Goal: Complete application form

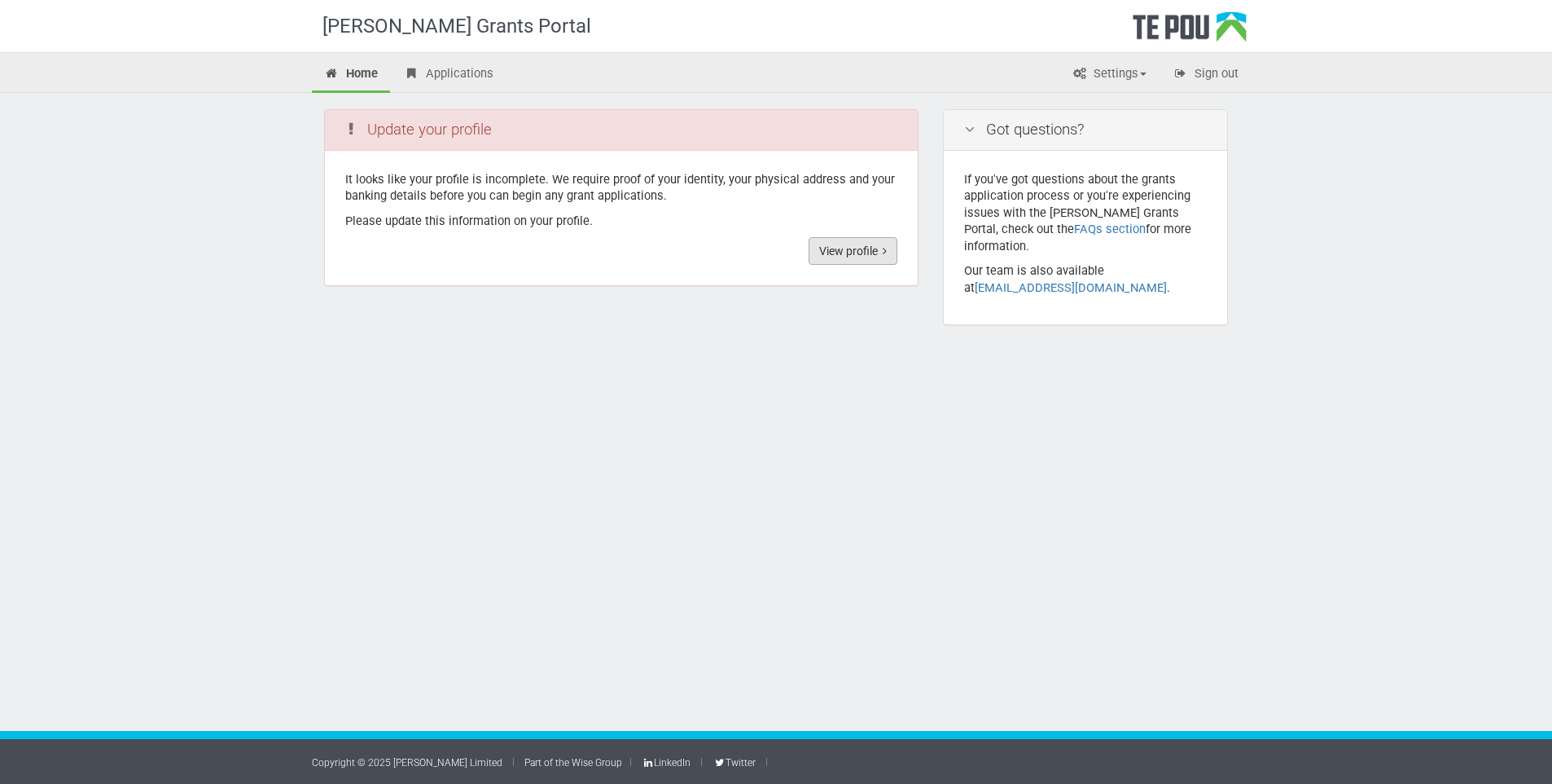
click at [858, 249] on link "View profile" at bounding box center [853, 250] width 88 height 27
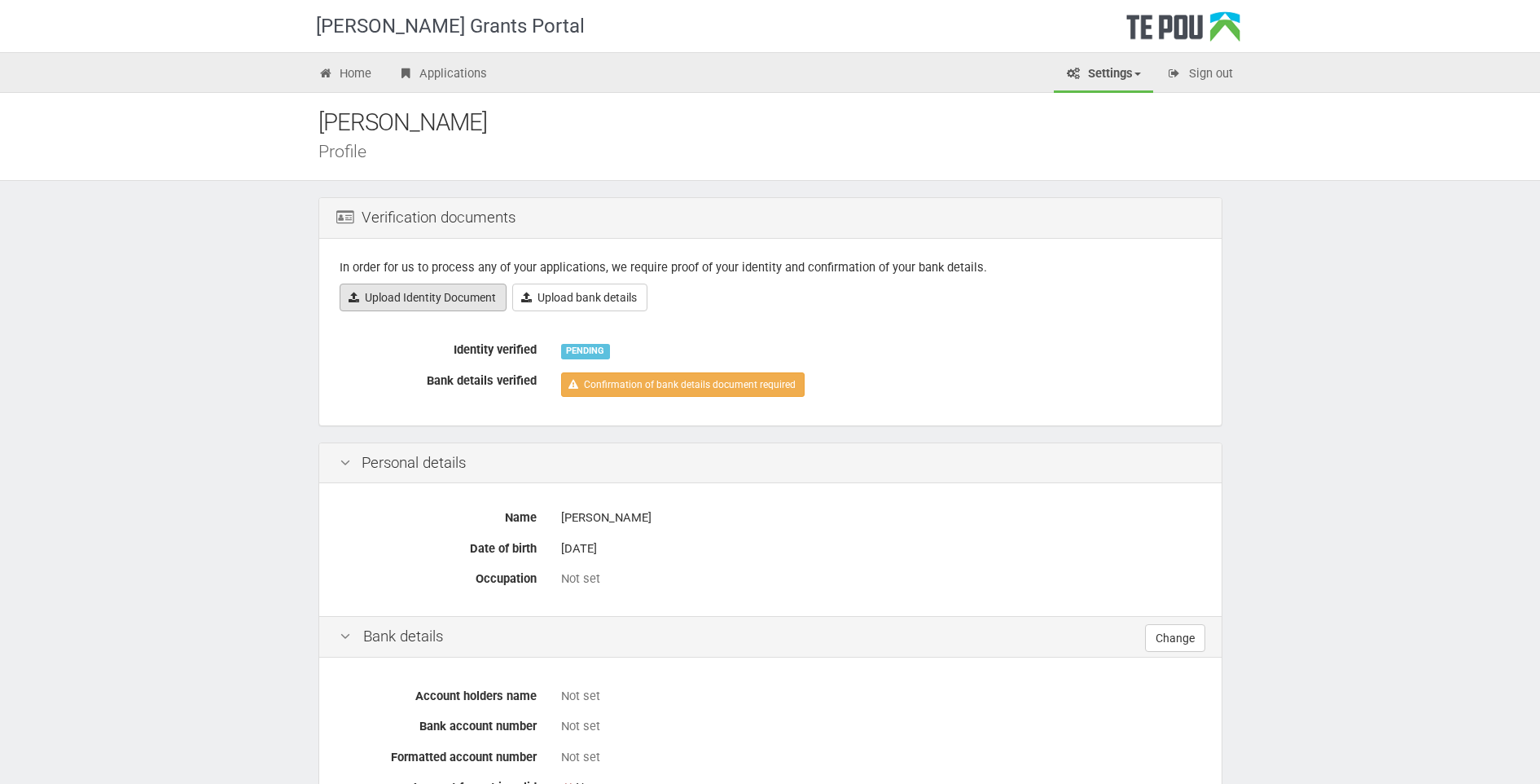
click at [432, 292] on link "Upload Identity Document" at bounding box center [423, 296] width 167 height 27
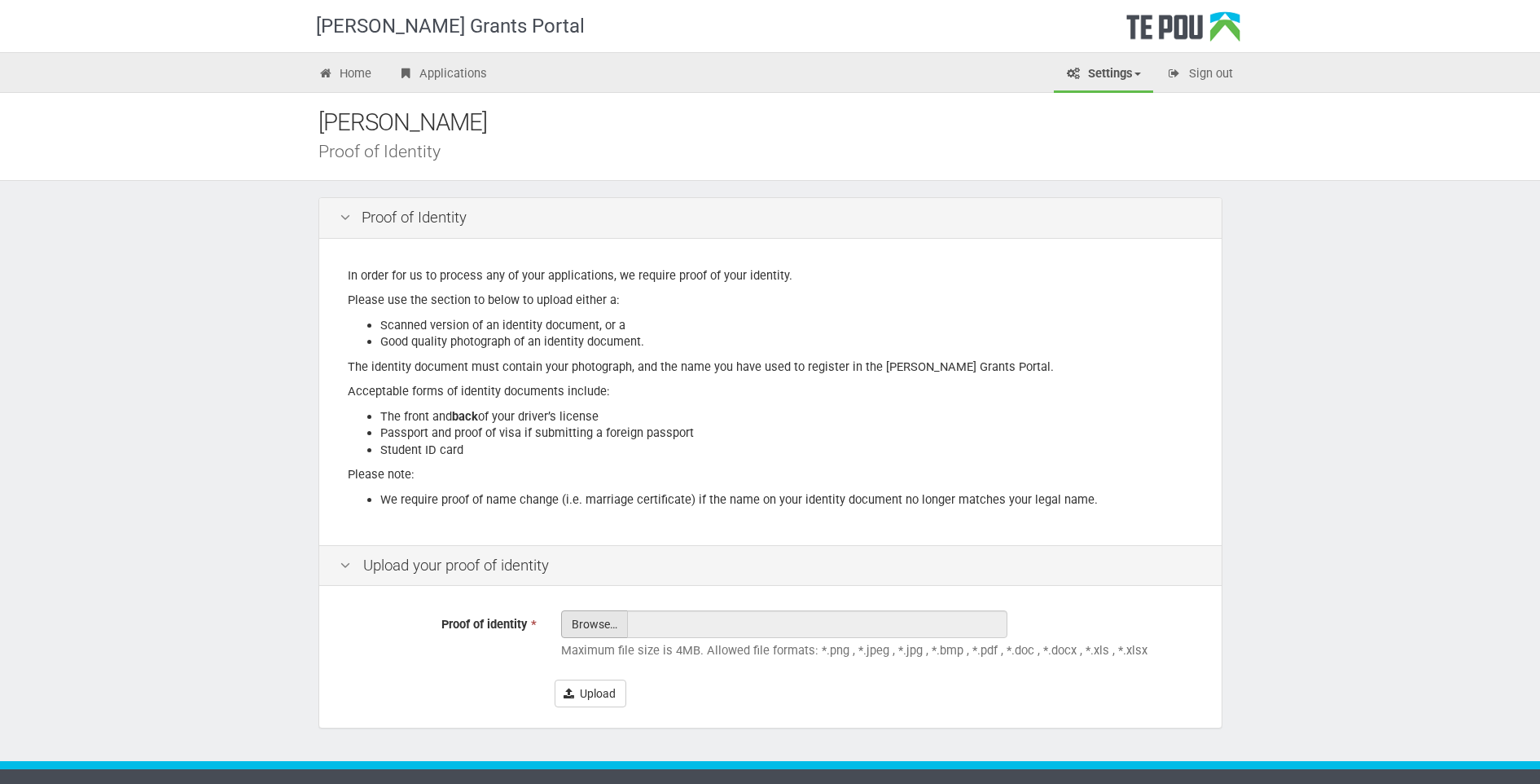
click at [615, 626] on input "Proof of identity *" at bounding box center [594, 669] width 65 height 117
type input "C:\fakepath\Drivers Licence.pdf"
type input "Drivers Licence.pdf"
click at [606, 688] on button "Upload" at bounding box center [590, 693] width 72 height 27
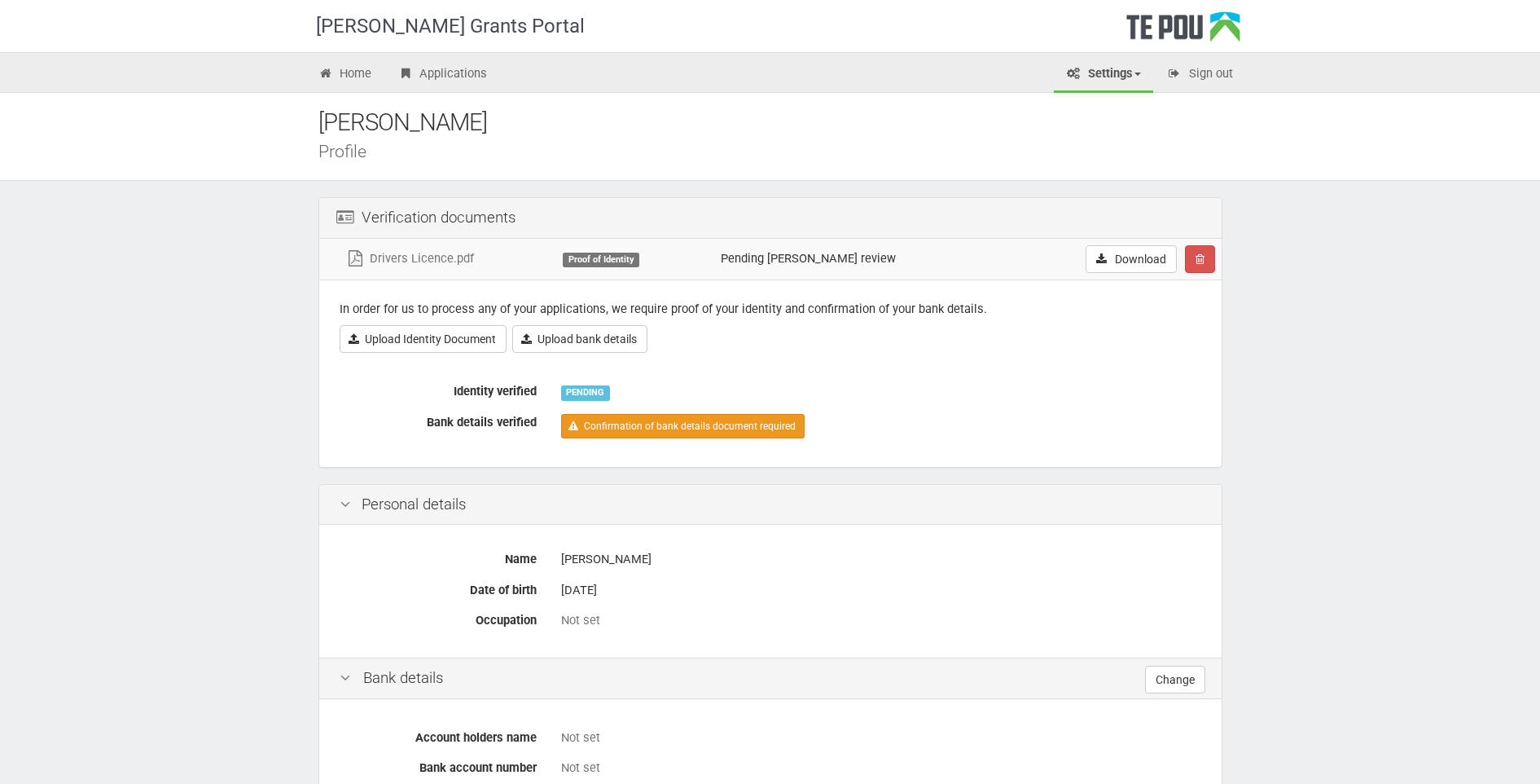
click at [640, 433] on link "Confirmation of bank details document required" at bounding box center [682, 426] width 244 height 24
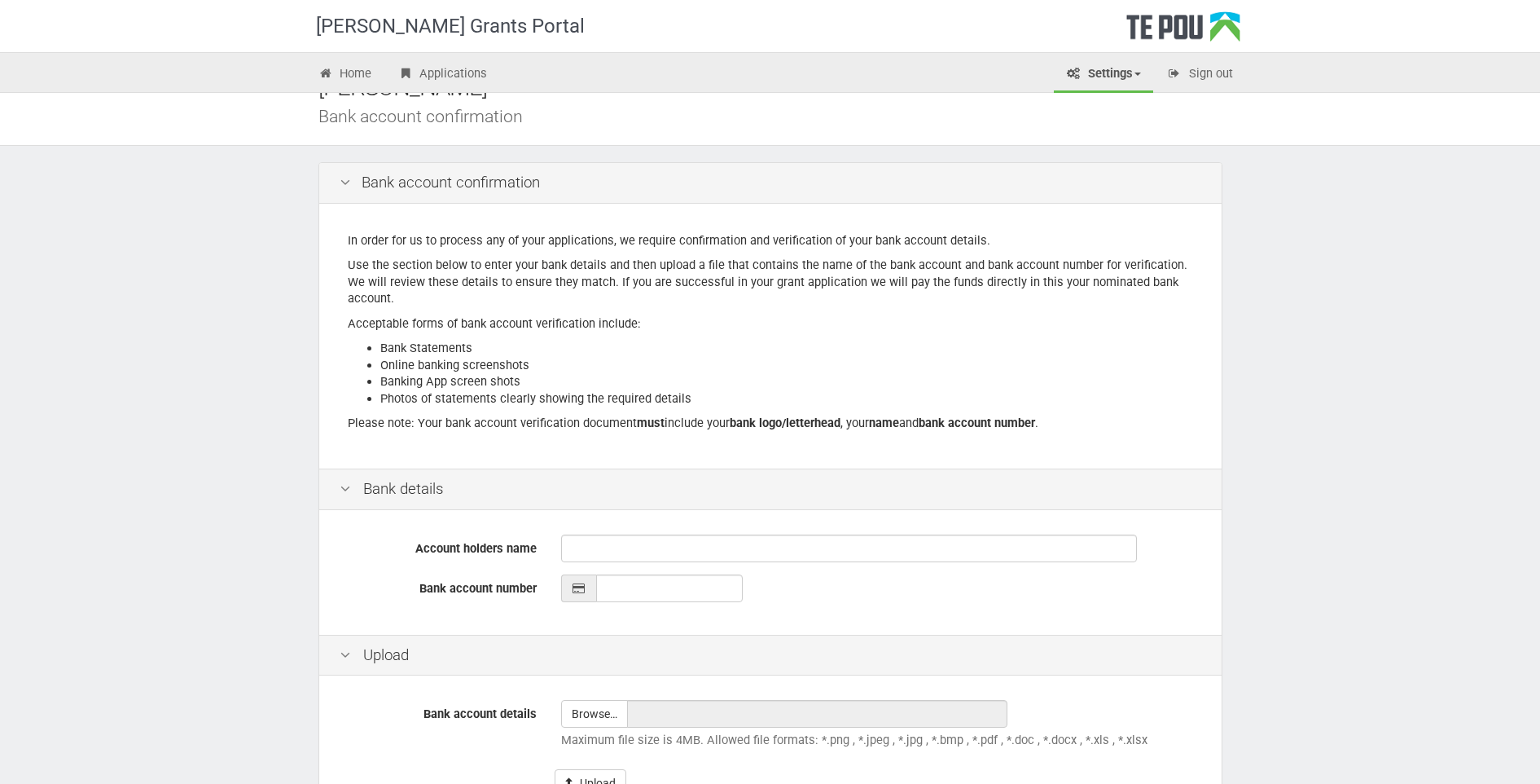
scroll to position [100, 0]
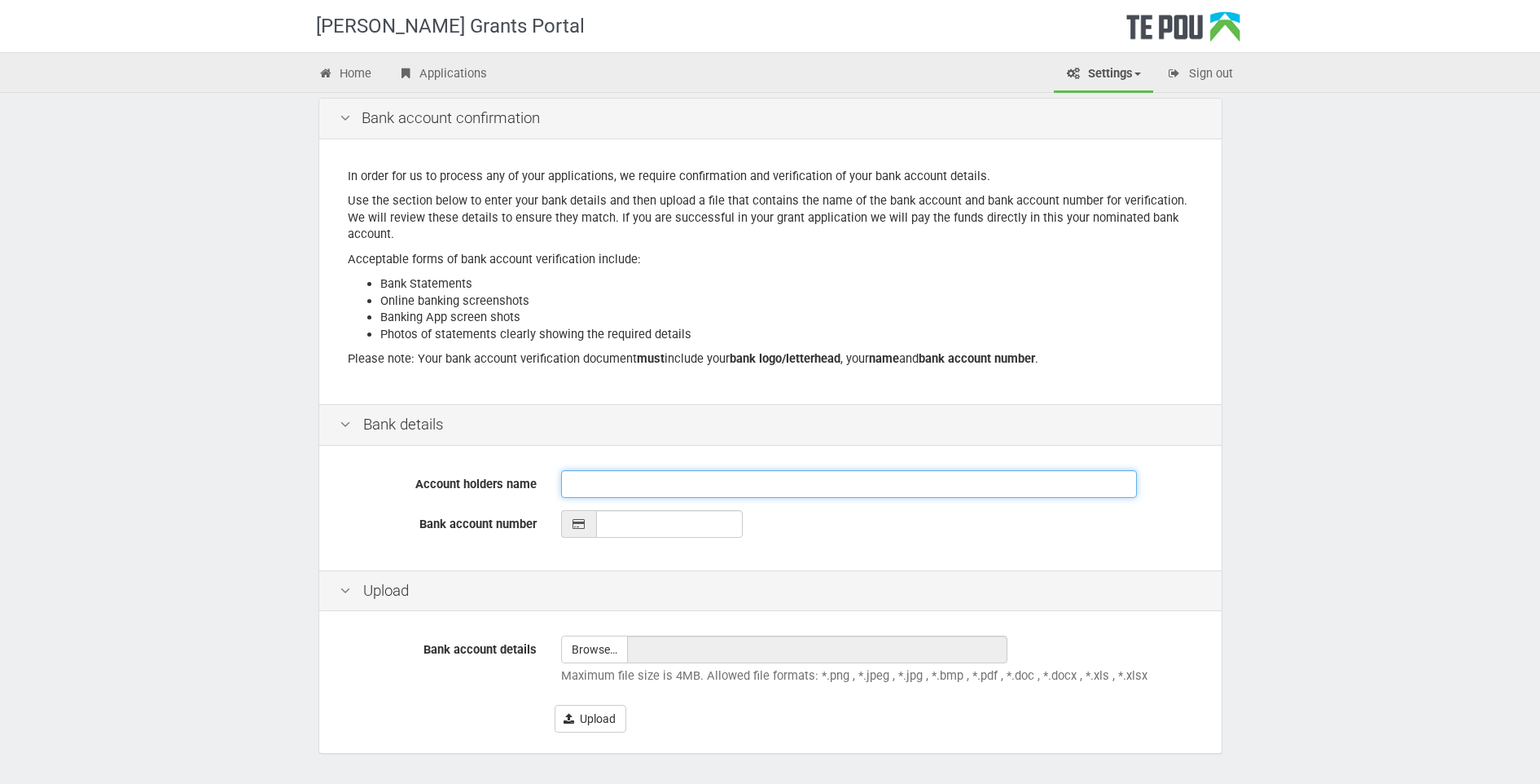
click at [581, 481] on input "Account holders name" at bounding box center [849, 483] width 576 height 27
type input "Coryell James"
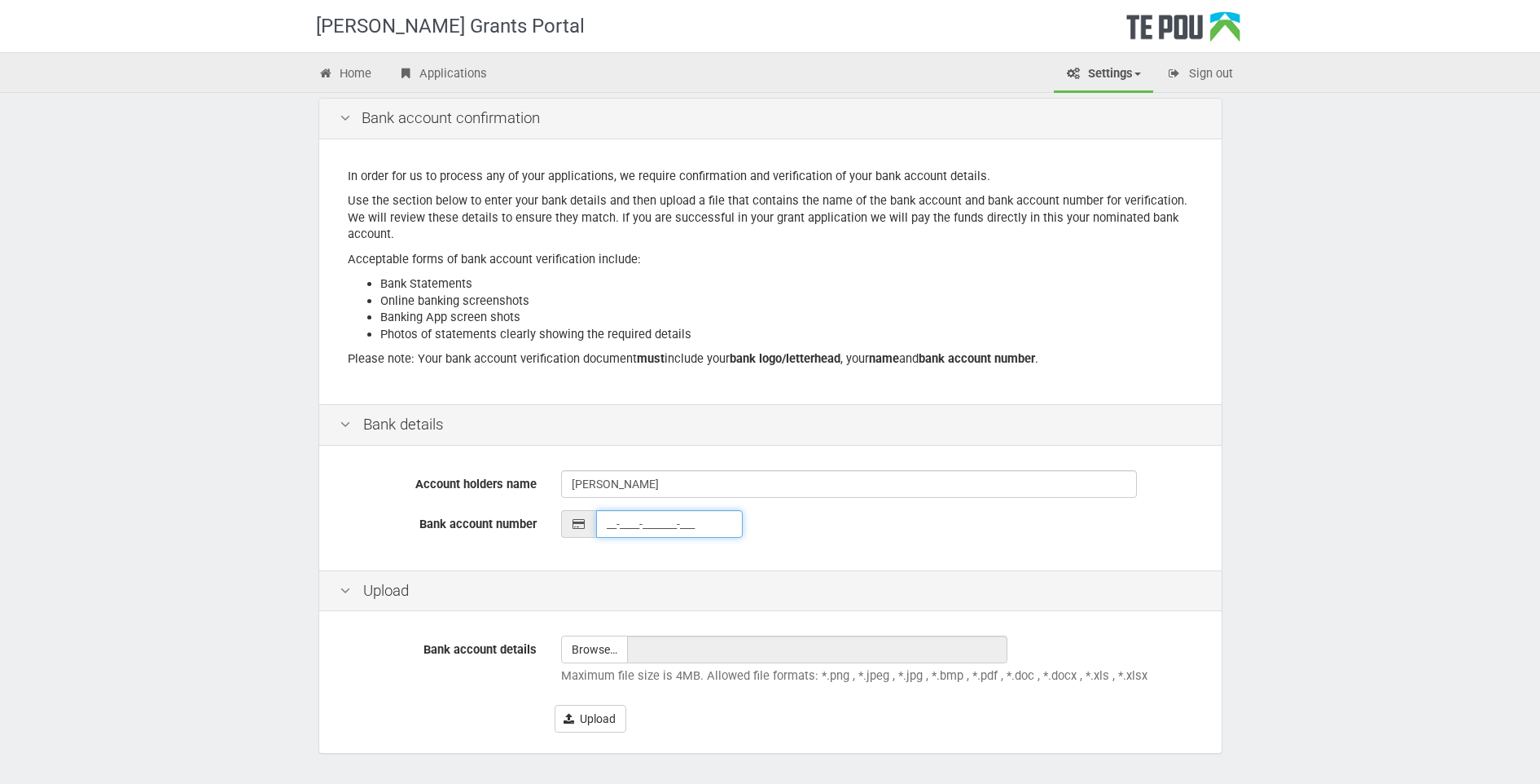
click at [625, 518] on input "__-____-_______-___" at bounding box center [669, 523] width 147 height 27
type input "03-0791-0650252-000"
click at [602, 657] on input "file" at bounding box center [594, 649] width 65 height 26
